Goal: Find specific page/section: Find specific page/section

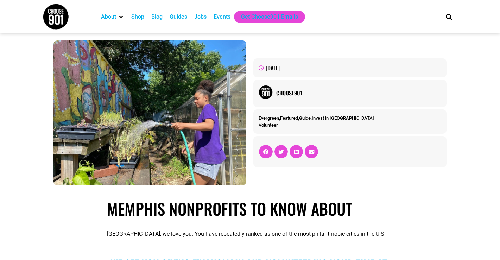
click at [217, 19] on div "Events" at bounding box center [222, 17] width 17 height 8
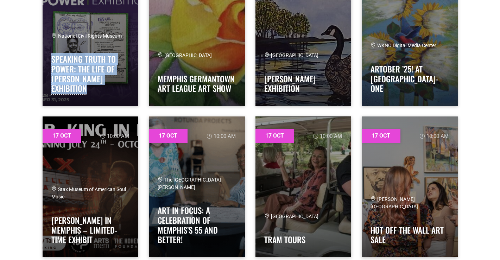
scroll to position [3208, 0]
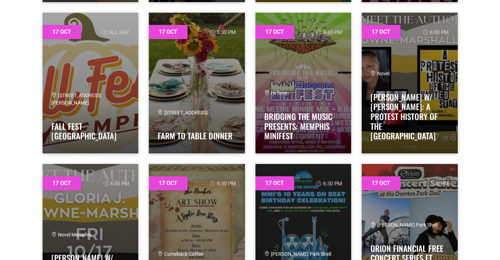
scroll to position [3599, 0]
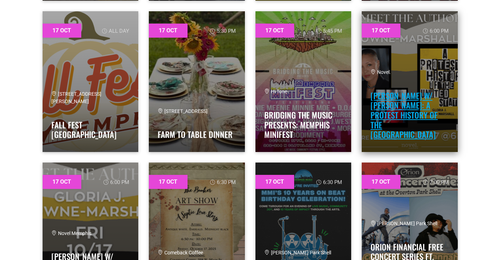
click at [394, 95] on link "[PERSON_NAME] w/ [PERSON_NAME]: A Protest History Of The [GEOGRAPHIC_DATA]" at bounding box center [404, 115] width 67 height 51
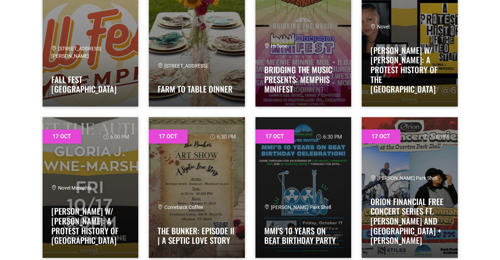
scroll to position [3647, 0]
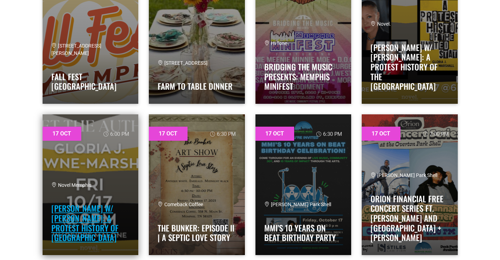
copy link "[PERSON_NAME] W/ [PERSON_NAME]: A PROTEST HISTORY OF [GEOGRAPHIC_DATA]"
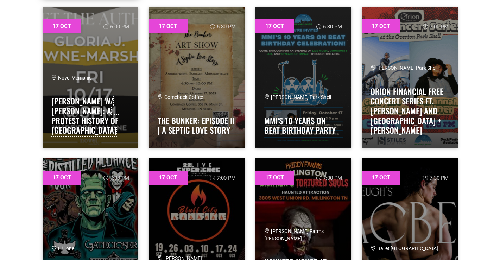
scroll to position [3767, 0]
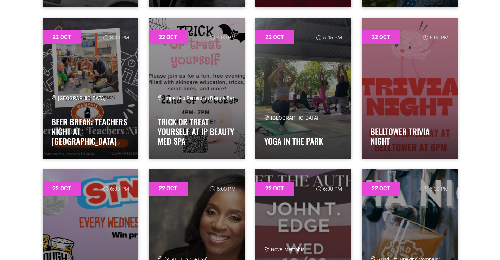
scroll to position [7679, 0]
